Goal: Transaction & Acquisition: Download file/media

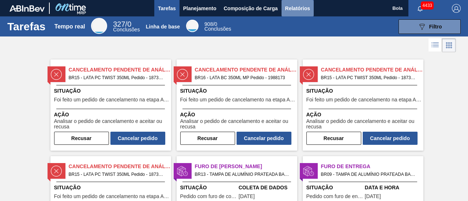
click at [297, 9] on font "Relatórios" at bounding box center [297, 8] width 25 height 6
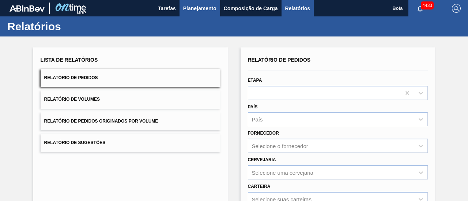
click at [193, 9] on font "Planejamento" at bounding box center [199, 8] width 33 height 6
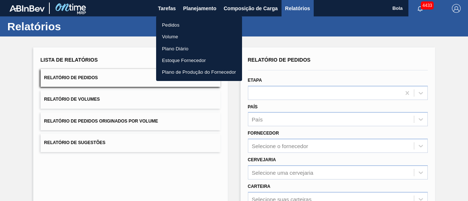
click at [173, 24] on font "Pedidos" at bounding box center [171, 24] width 18 height 5
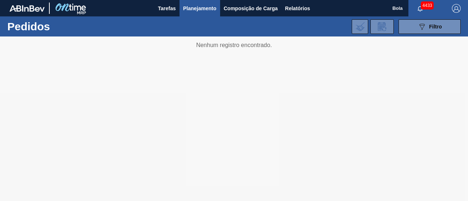
drag, startPoint x: 225, startPoint y: 48, endPoint x: 239, endPoint y: 24, distance: 27.4
click at [225, 48] on div at bounding box center [234, 119] width 468 height 165
click at [252, 10] on font "Composição de Carga" at bounding box center [251, 8] width 54 height 6
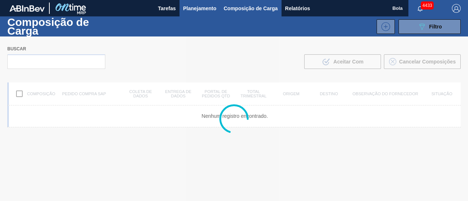
click at [201, 13] on button "Planejamento" at bounding box center [199, 8] width 41 height 16
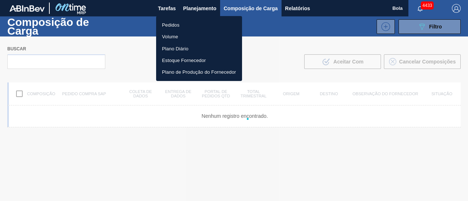
click at [199, 8] on div at bounding box center [234, 100] width 468 height 201
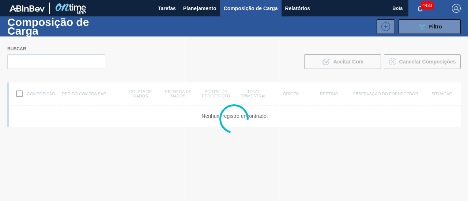
click at [177, 24] on div "089F7B8B-B2A5-4AFE-B5C0-19BA573D28AC Filtro" at bounding box center [291, 26] width 346 height 15
click at [198, 9] on font "Planejamento" at bounding box center [199, 8] width 33 height 6
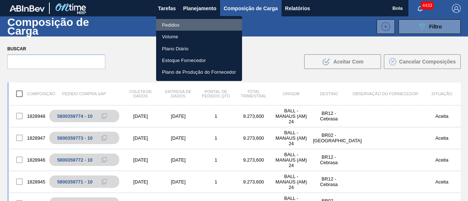
click at [178, 26] on font "Pedidos" at bounding box center [171, 24] width 18 height 5
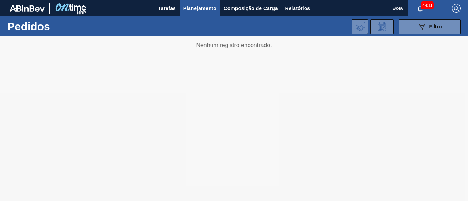
click at [438, 99] on div at bounding box center [234, 119] width 468 height 165
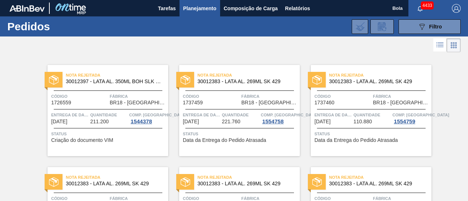
click at [207, 9] on font "Planejamento" at bounding box center [199, 8] width 33 height 6
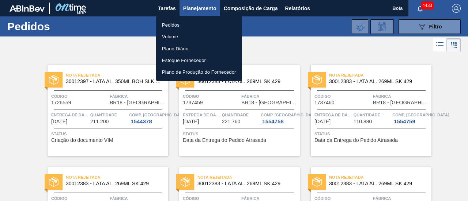
click at [173, 25] on font "Pedidos" at bounding box center [171, 24] width 18 height 5
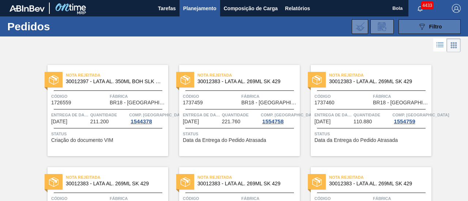
click at [410, 27] on button "089F7B8B-B2A5-4AFE-B5C0-19BA573D28AC Filtro" at bounding box center [429, 26] width 62 height 15
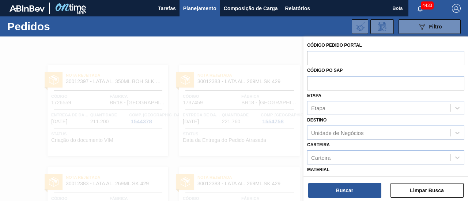
click at [265, 52] on div at bounding box center [234, 137] width 468 height 201
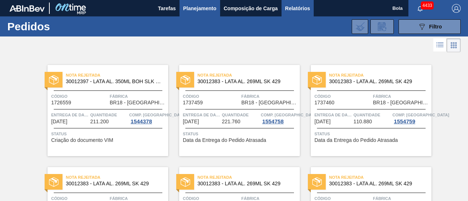
click at [286, 8] on font "Relatórios" at bounding box center [297, 8] width 25 height 6
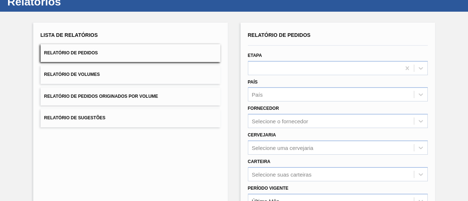
scroll to position [37, 0]
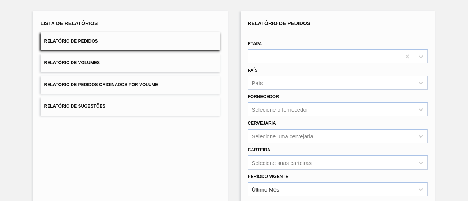
click at [281, 84] on div "País" at bounding box center [331, 83] width 166 height 11
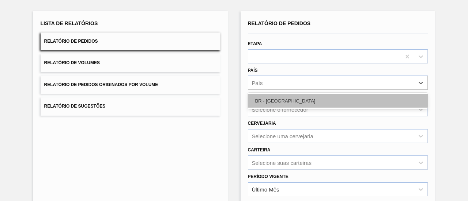
click at [263, 102] on font "BR - [GEOGRAPHIC_DATA]" at bounding box center [285, 100] width 60 height 5
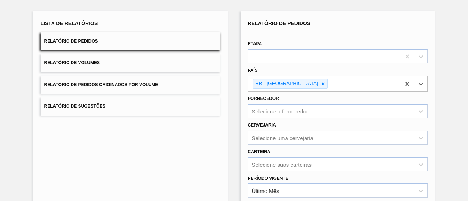
click at [267, 137] on div "Selecione uma cervejaria" at bounding box center [338, 138] width 180 height 14
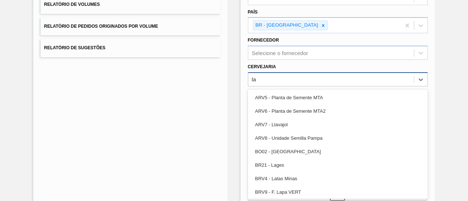
type input "lag"
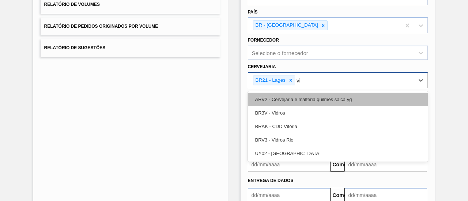
type input "v"
type input "V"
type input "agu"
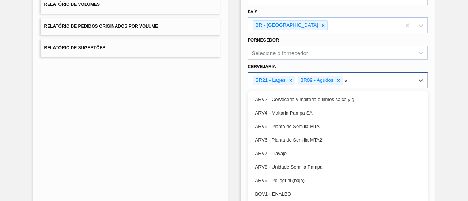
type input "vi"
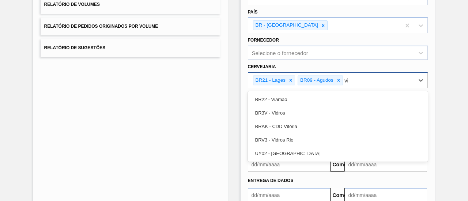
click at [287, 101] on div "BR22 - Viamão" at bounding box center [338, 100] width 180 height 14
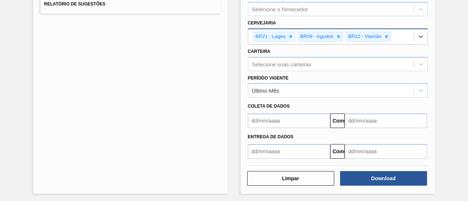
scroll to position [139, 0]
click at [316, 65] on div "Selecione suas carteiras" at bounding box center [331, 63] width 166 height 11
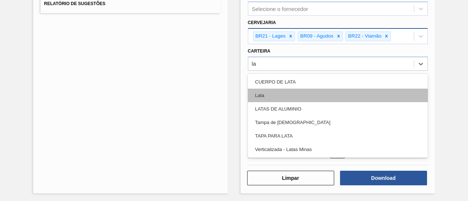
type input "lat"
click at [275, 99] on div "Lata" at bounding box center [338, 96] width 180 height 14
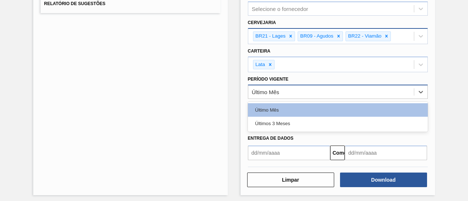
click at [293, 91] on div "Último Mês" at bounding box center [331, 92] width 166 height 11
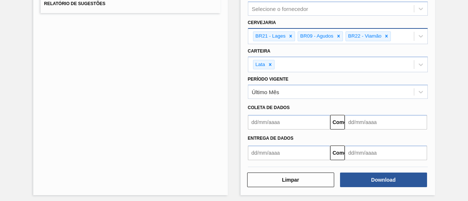
click at [442, 92] on div "Lista de Relatórios Relatório de Pedidos Relatório de Volumes Relatório de Pedi…" at bounding box center [234, 50] width 468 height 307
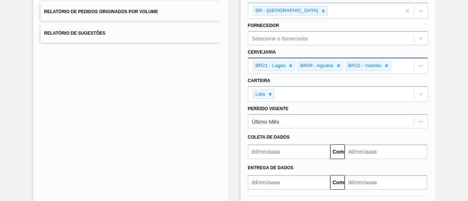
scroll to position [141, 0]
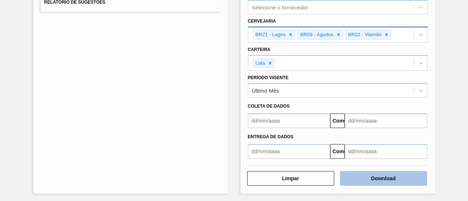
click at [398, 175] on button "Download" at bounding box center [383, 178] width 87 height 15
